Goal: Task Accomplishment & Management: Complete application form

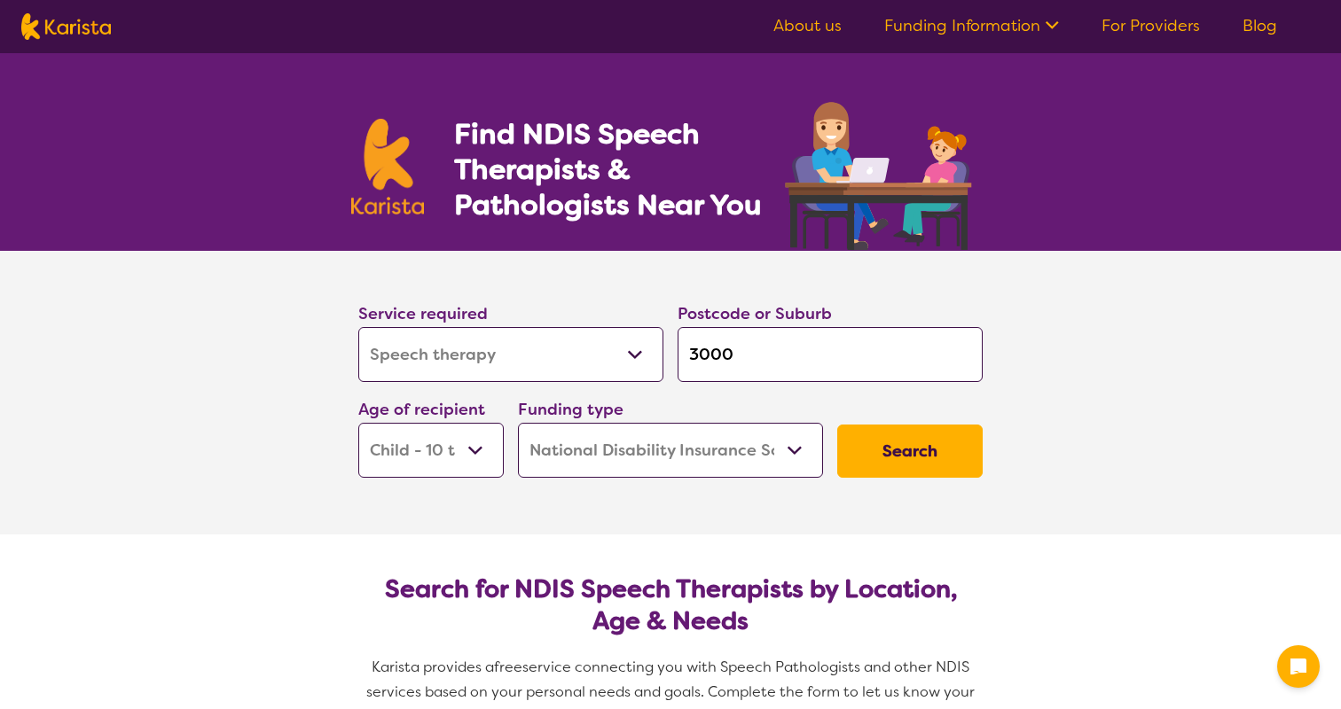
select select "Speech therapy"
select select "CH"
select select "NDIS"
select select "Speech therapy"
select select "CH"
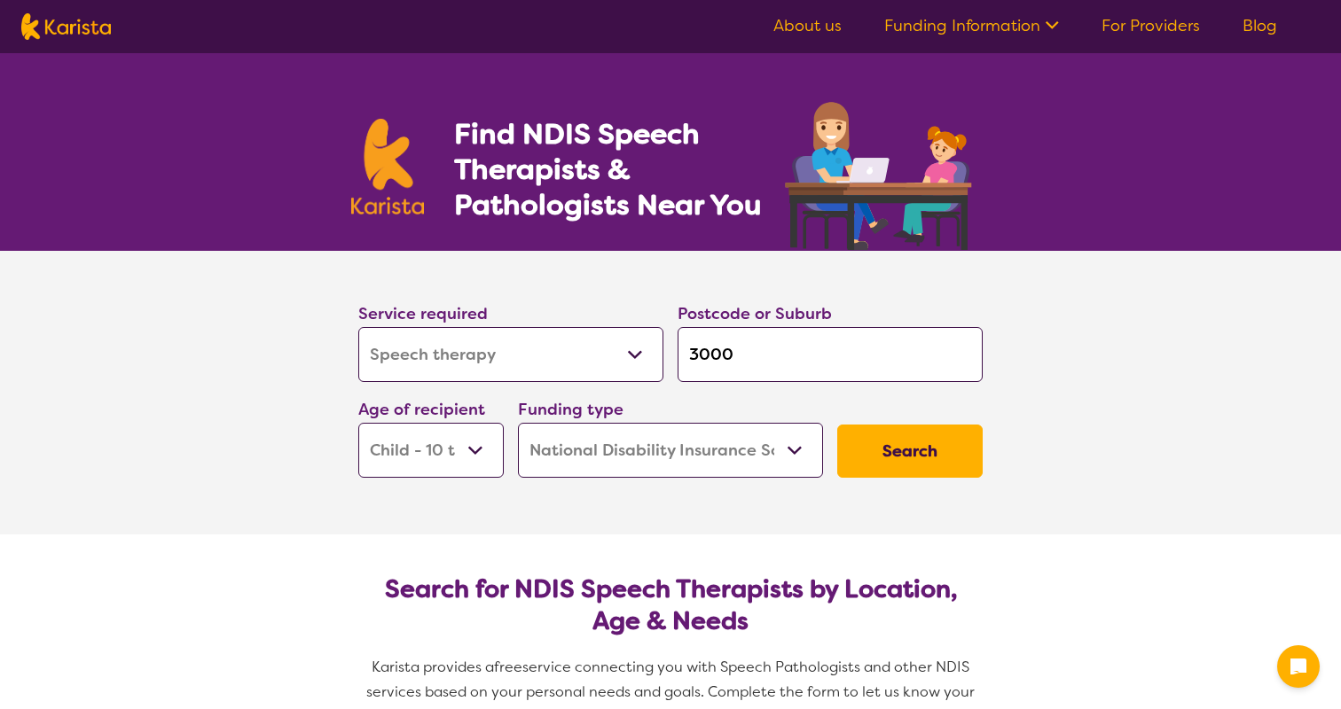
select select "NDIS"
click at [83, 27] on img at bounding box center [66, 26] width 90 height 27
select select "Speech therapy"
select select "CH"
select select "NDIS"
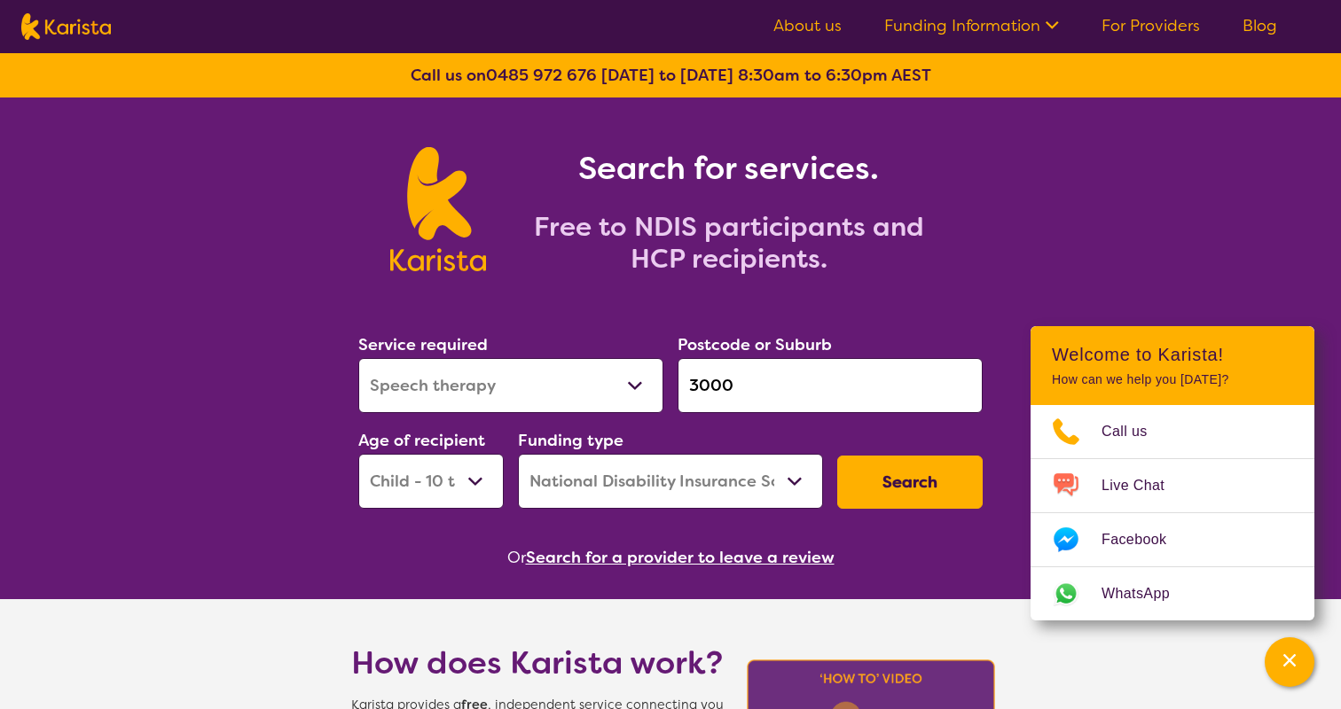
click at [1130, 20] on link "For Providers" at bounding box center [1150, 25] width 98 height 21
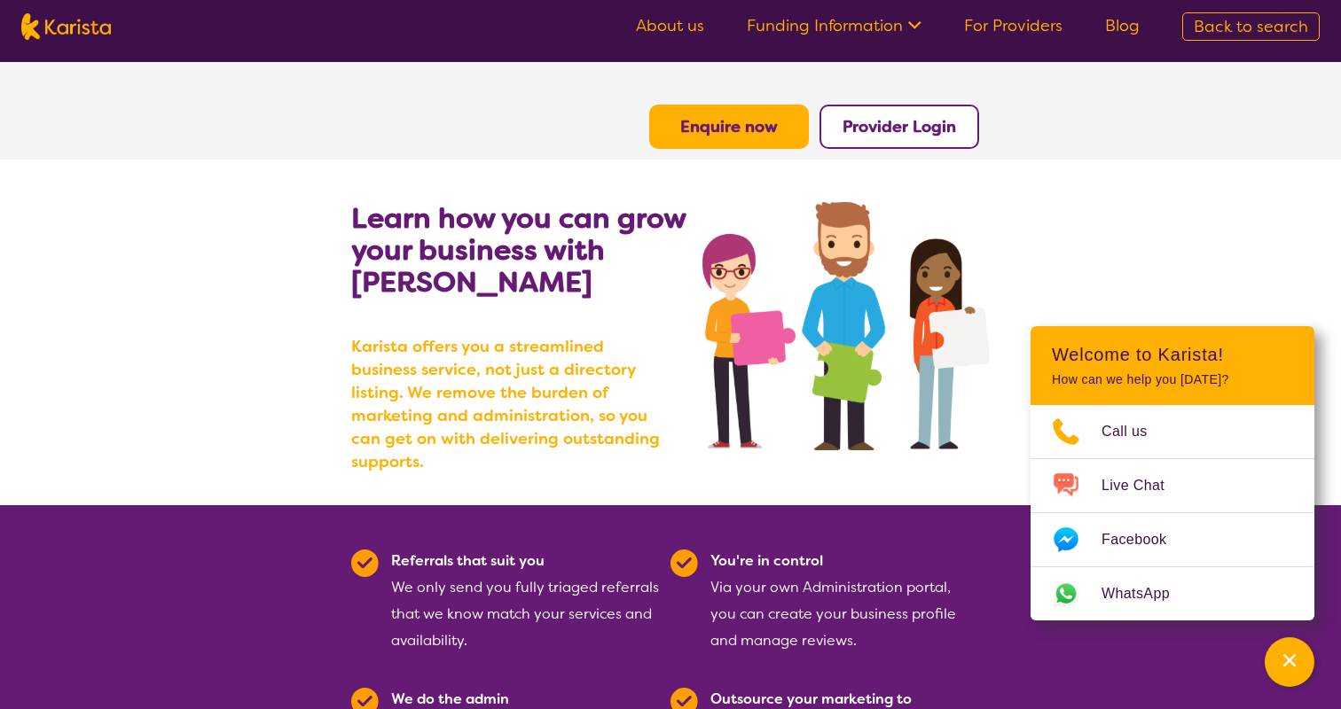
click at [739, 131] on b "Enquire now" at bounding box center [729, 126] width 98 height 21
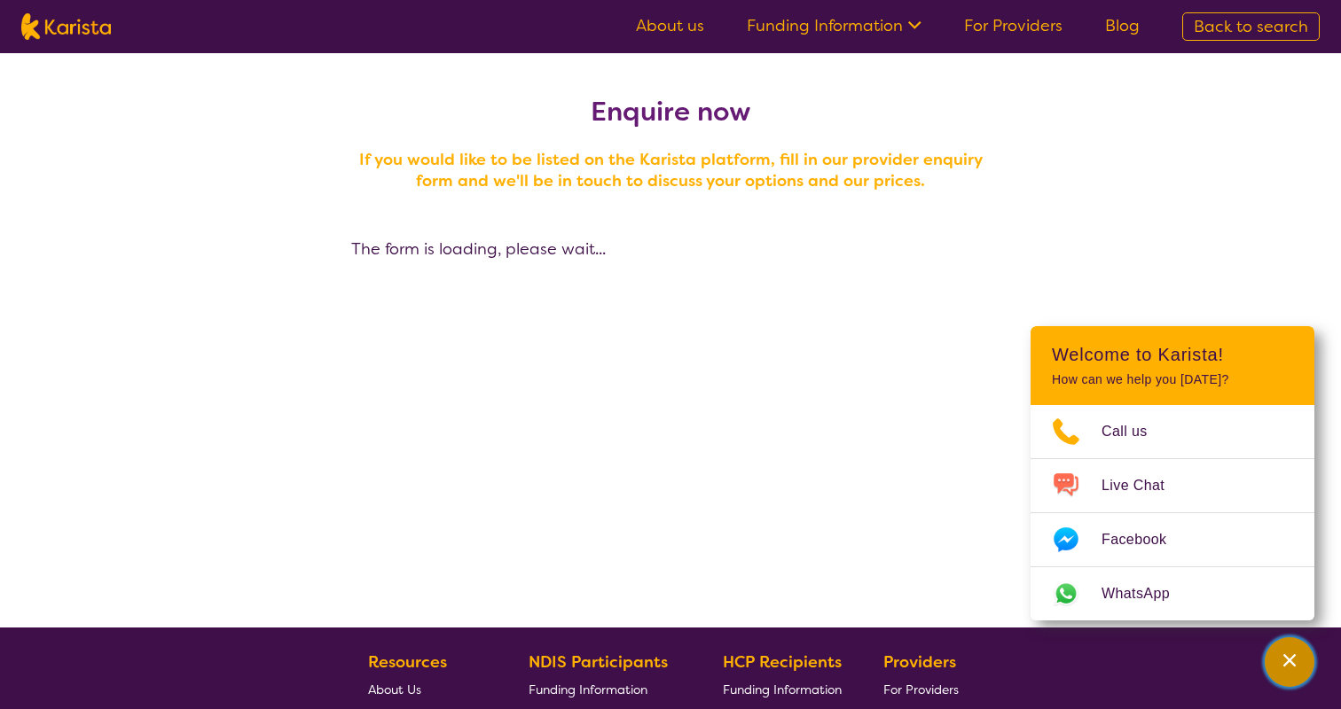
click at [1287, 663] on icon "Channel Menu" at bounding box center [1289, 661] width 18 height 18
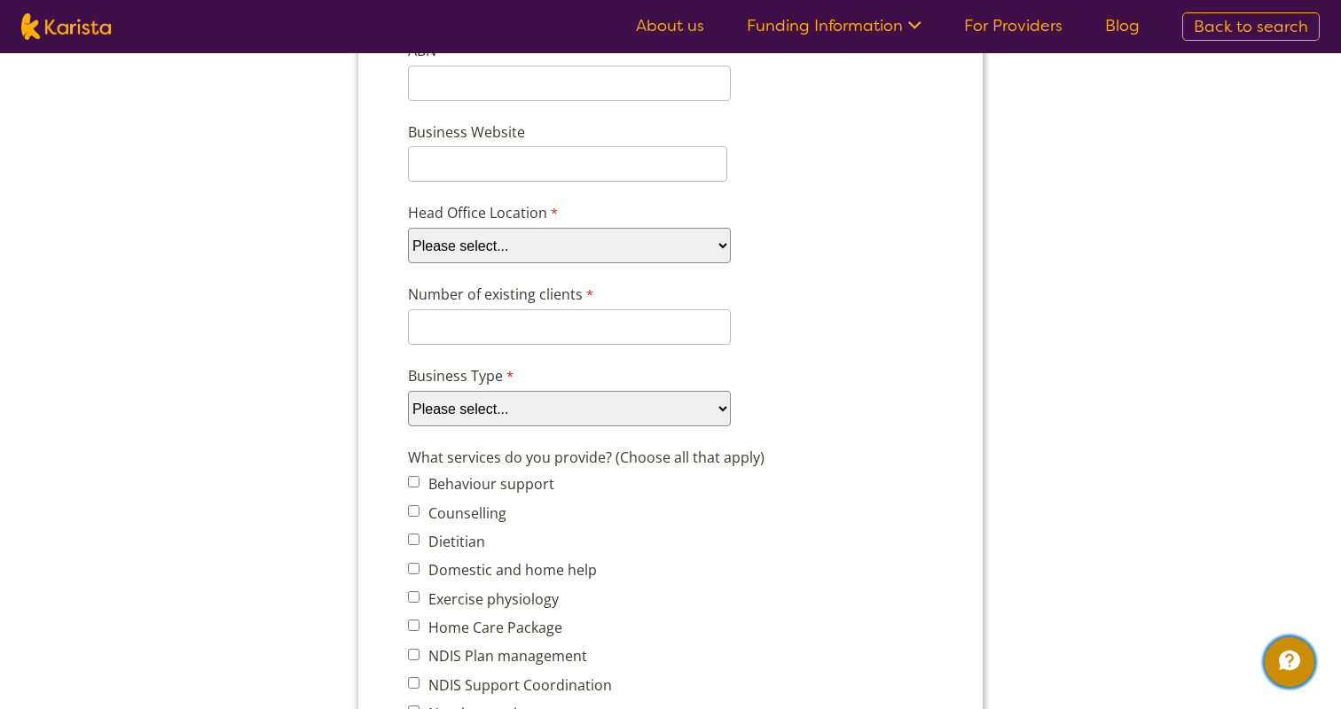
scroll to position [332, 0]
click at [653, 420] on select "Please select... Company Individual/Sole Trader Other (please specify)" at bounding box center [569, 406] width 323 height 35
